Goal: Information Seeking & Learning: Learn about a topic

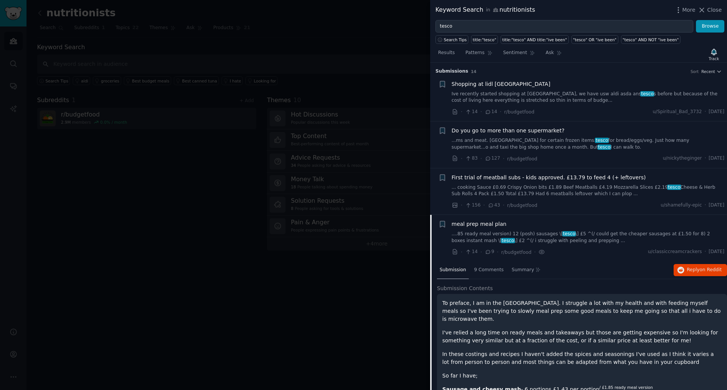
click at [468, 129] on span "Do you go to more than one supermarket?" at bounding box center [508, 131] width 113 height 8
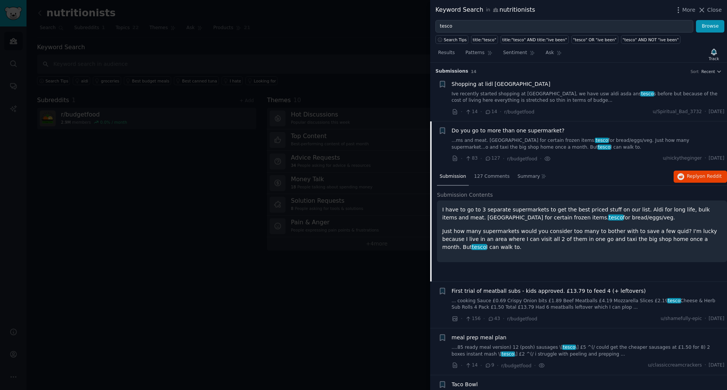
scroll to position [59, 0]
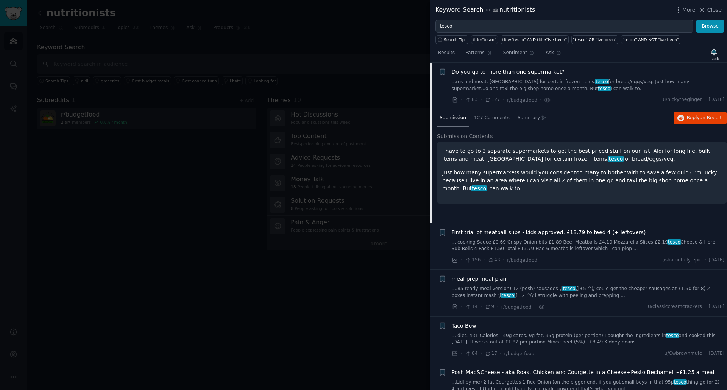
click at [120, 153] on div at bounding box center [363, 195] width 727 height 390
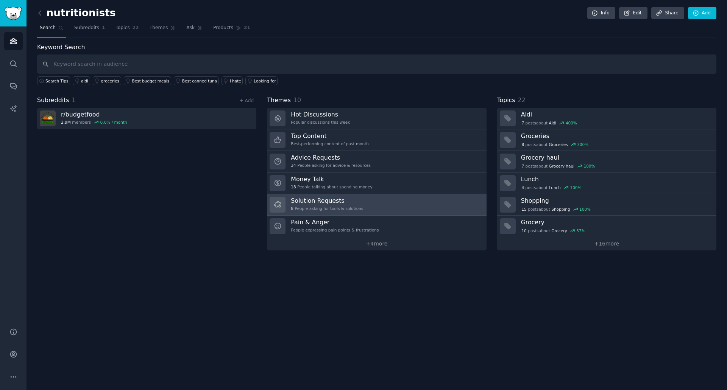
click at [310, 208] on div "8 People asking for tools & solutions" at bounding box center [327, 208] width 72 height 5
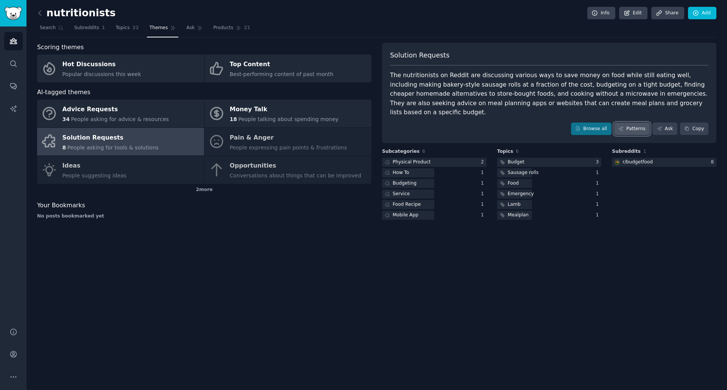
click at [633, 123] on link "Patterns" at bounding box center [632, 129] width 36 height 13
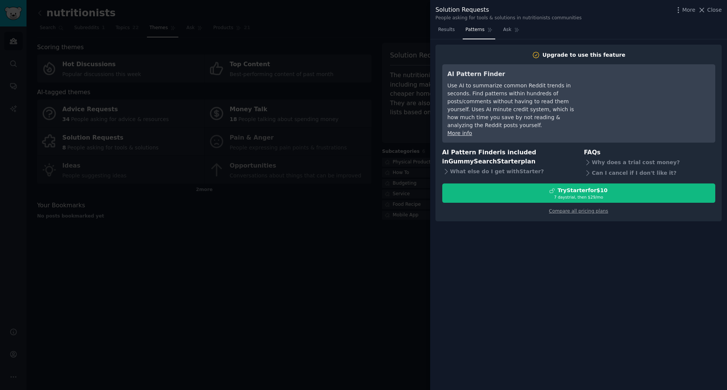
click at [385, 250] on div at bounding box center [363, 195] width 727 height 390
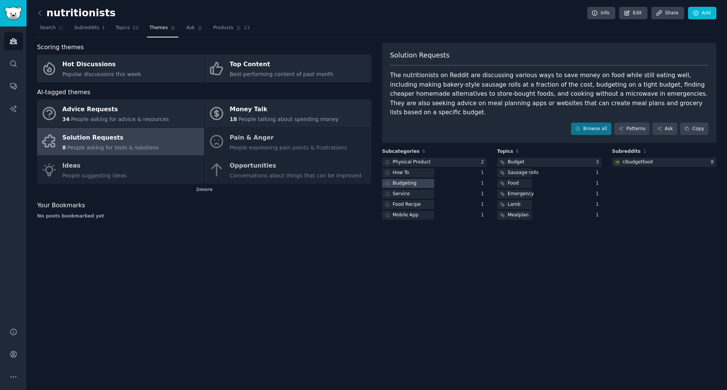
click at [414, 180] on div "Budgeting" at bounding box center [405, 183] width 24 height 7
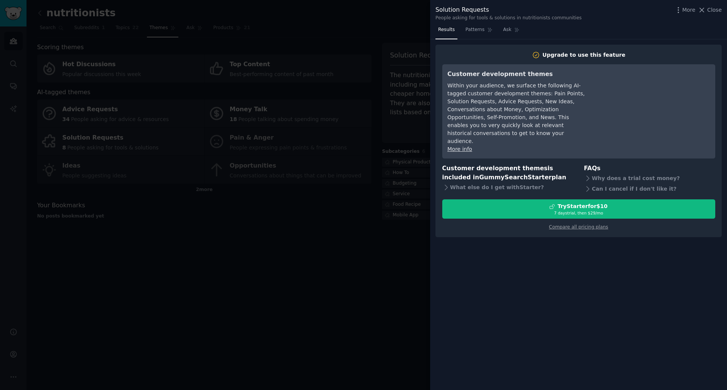
click at [403, 253] on div at bounding box center [363, 195] width 727 height 390
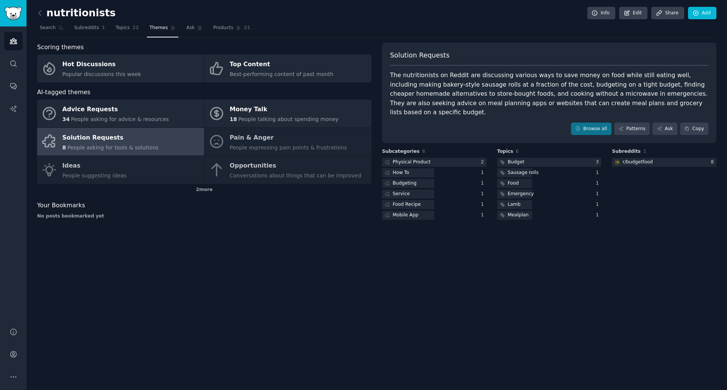
click at [248, 166] on div "Advice Requests 34 People asking for advice & resources Money Talk 18 People ta…" at bounding box center [204, 142] width 334 height 84
click at [248, 167] on div "Advice Requests 34 People asking for advice & resources Money Talk 18 People ta…" at bounding box center [204, 142] width 334 height 84
drag, startPoint x: 211, startPoint y: 189, endPoint x: 304, endPoint y: 265, distance: 121.1
click at [211, 191] on div "2 more" at bounding box center [204, 190] width 334 height 12
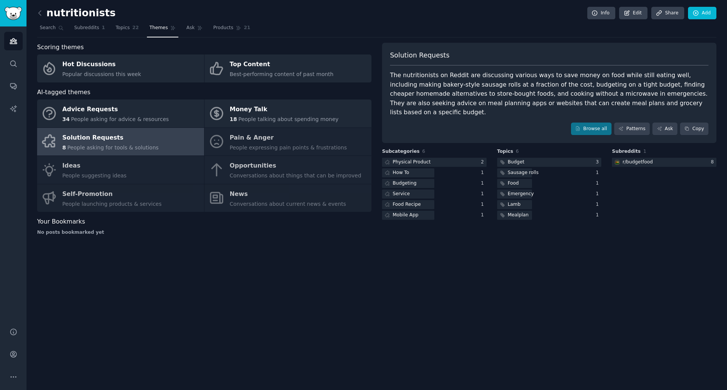
click at [87, 194] on div "Advice Requests 34 People asking for advice & resources Money Talk 18 People ta…" at bounding box center [204, 156] width 334 height 112
click at [89, 137] on div "Solution Requests" at bounding box center [110, 138] width 96 height 12
click at [98, 204] on div "Advice Requests 34 People asking for advice & resources Money Talk 18 People ta…" at bounding box center [204, 156] width 334 height 112
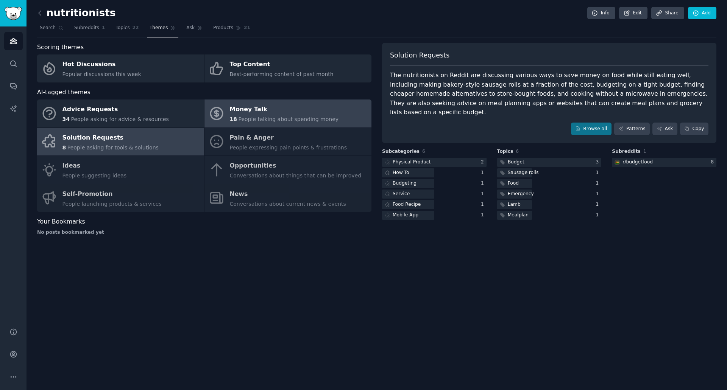
click at [244, 120] on span "People talking about spending money" at bounding box center [288, 119] width 100 height 6
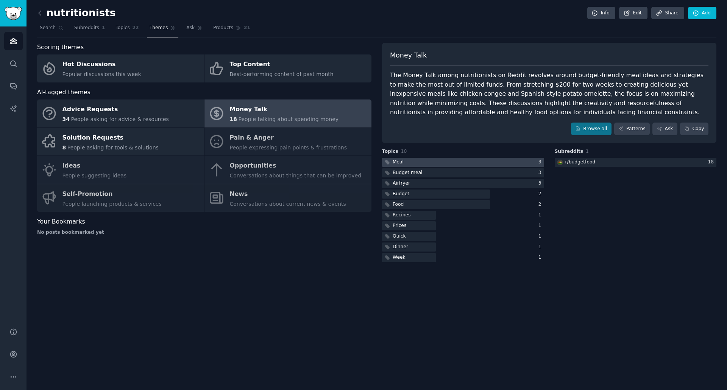
click at [398, 158] on div "Meal" at bounding box center [393, 162] width 23 height 9
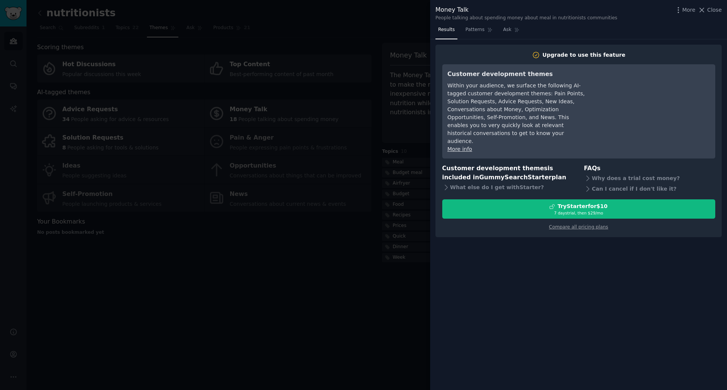
click at [332, 301] on div at bounding box center [363, 195] width 727 height 390
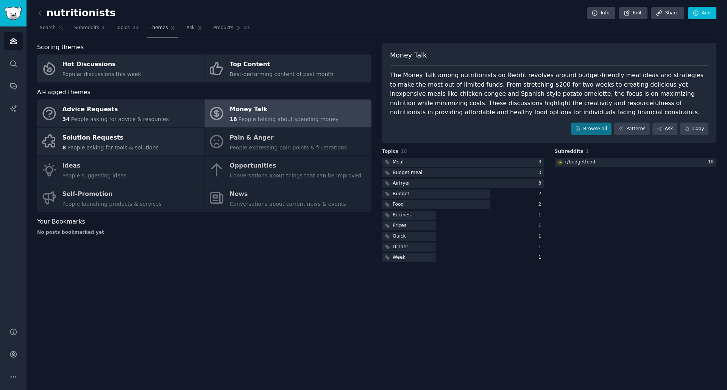
click at [247, 136] on div "Advice Requests 34 People asking for advice & resources Money Talk 18 People ta…" at bounding box center [204, 156] width 334 height 112
click at [249, 117] on span "People talking about spending money" at bounding box center [288, 119] width 100 height 6
click at [247, 141] on div "Advice Requests 34 People asking for advice & resources Money Talk 18 People ta…" at bounding box center [204, 156] width 334 height 112
click at [246, 164] on div "Advice Requests 34 People asking for advice & resources Money Talk 18 People ta…" at bounding box center [204, 156] width 334 height 112
click at [102, 162] on div "Advice Requests 34 People asking for advice & resources Money Talk 18 People ta…" at bounding box center [204, 156] width 334 height 112
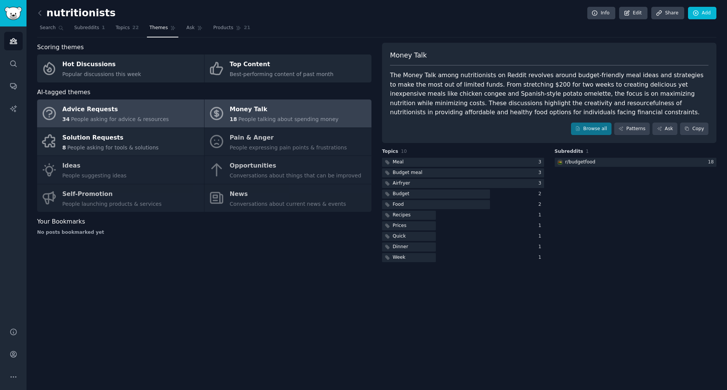
click at [85, 106] on div "Advice Requests" at bounding box center [115, 110] width 106 height 12
